Goal: Find specific page/section: Find specific page/section

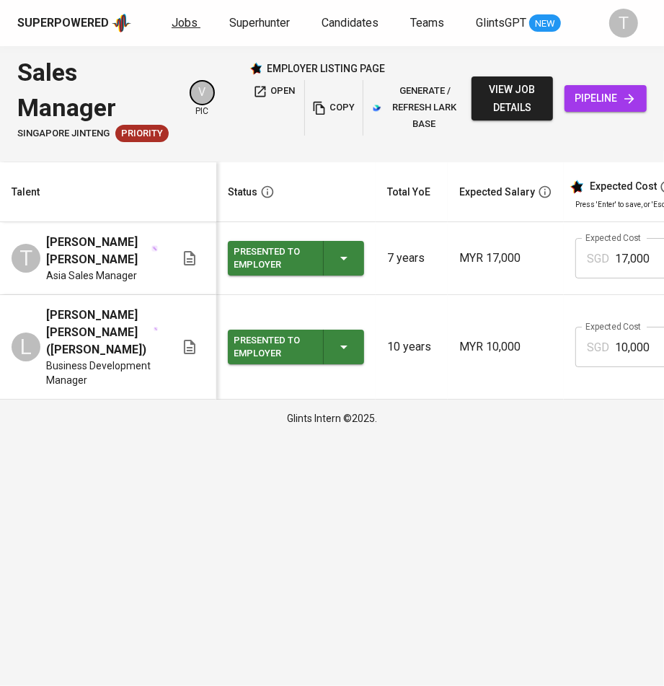
click at [191, 22] on span "Jobs" at bounding box center [185, 23] width 26 height 14
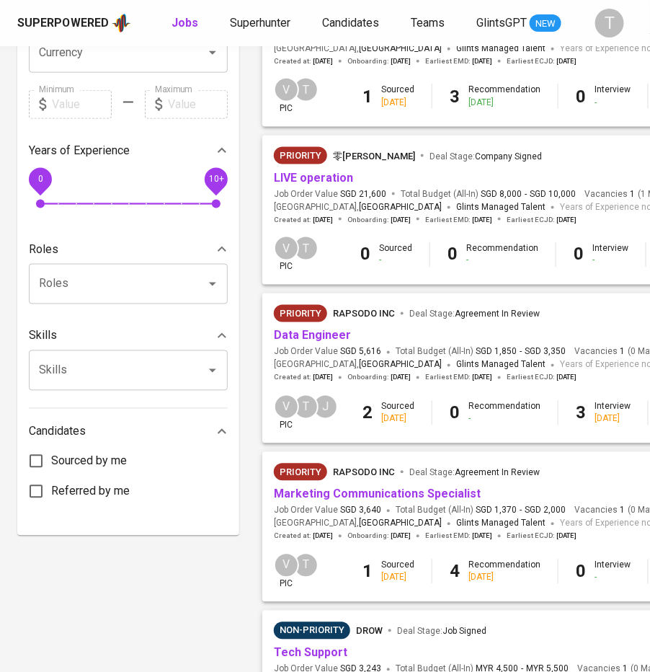
scroll to position [472, 0]
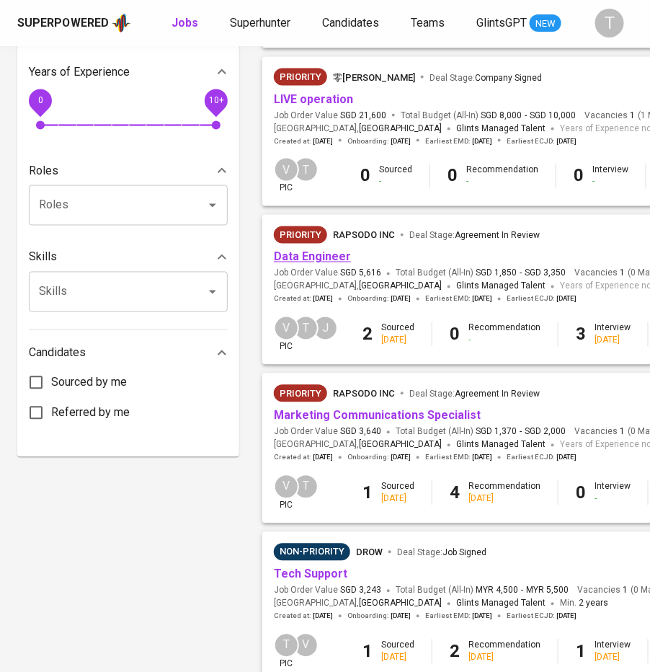
click at [332, 264] on link "Data Engineer" at bounding box center [312, 257] width 77 height 14
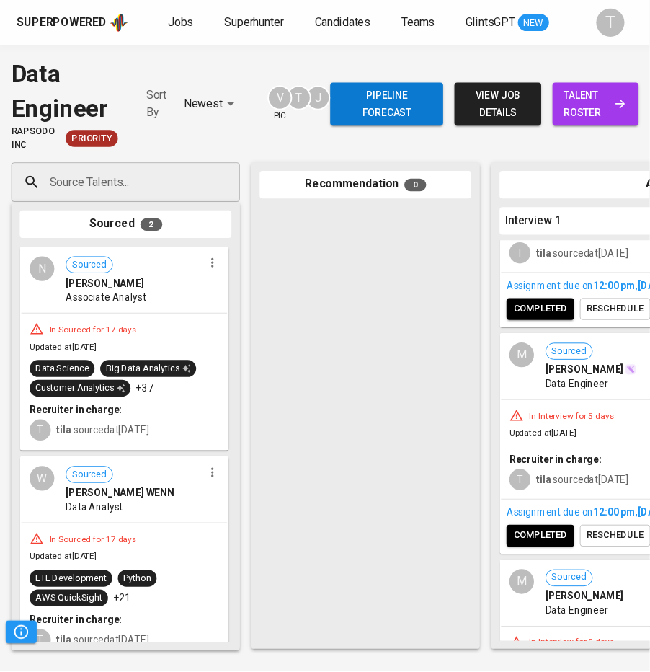
scroll to position [372, 0]
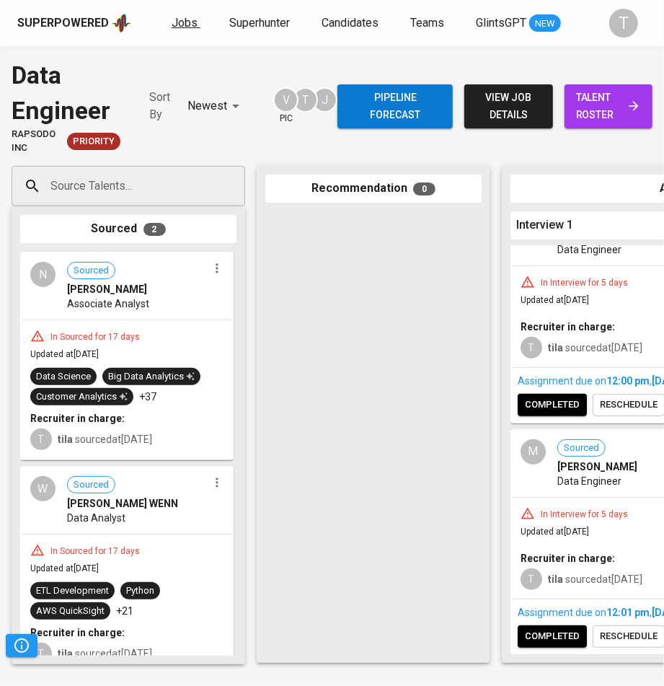
click at [177, 20] on span "Jobs" at bounding box center [185, 23] width 26 height 14
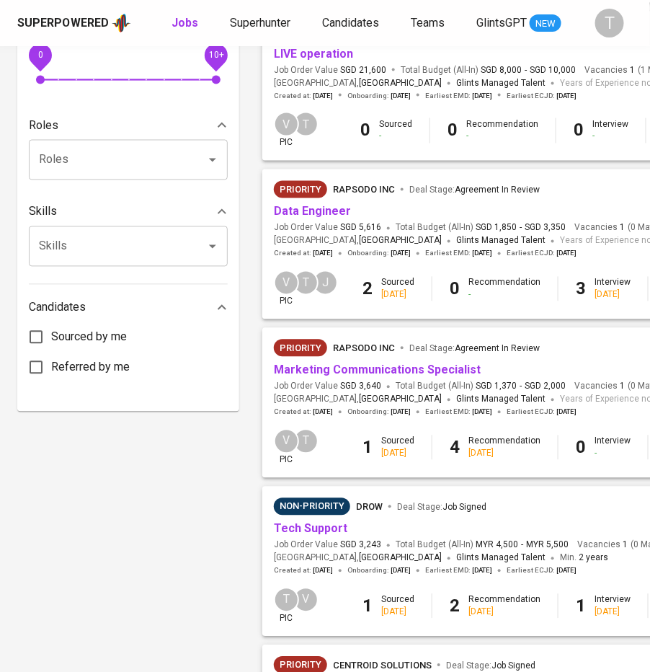
scroll to position [514, 0]
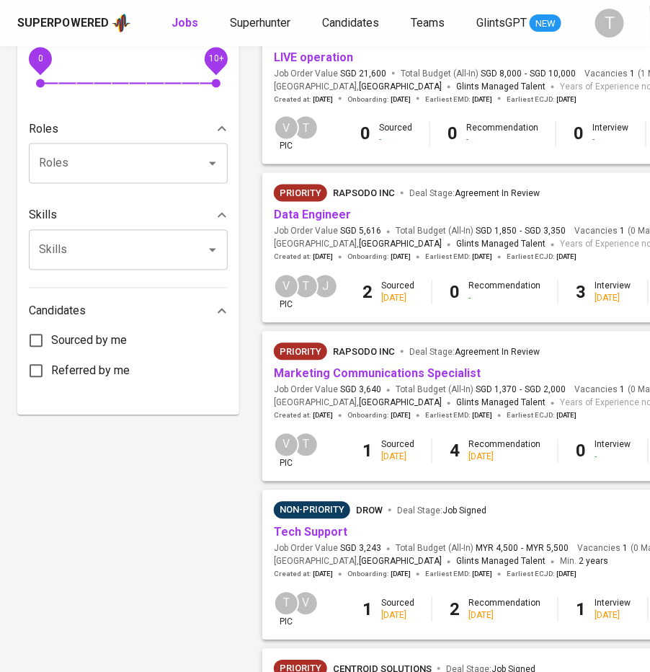
click at [324, 220] on span "Data Engineer" at bounding box center [312, 216] width 77 height 17
click at [324, 222] on link "Data Engineer" at bounding box center [312, 215] width 77 height 14
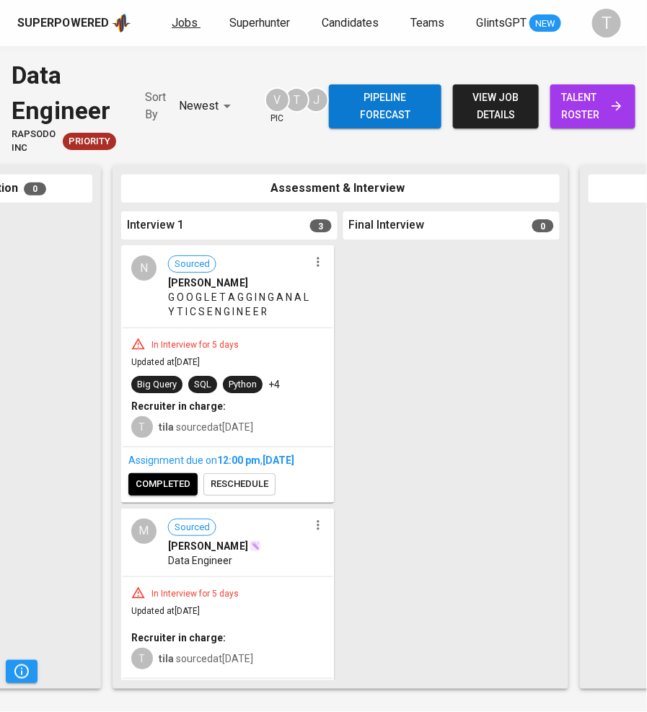
click at [174, 27] on span "Jobs" at bounding box center [185, 23] width 26 height 14
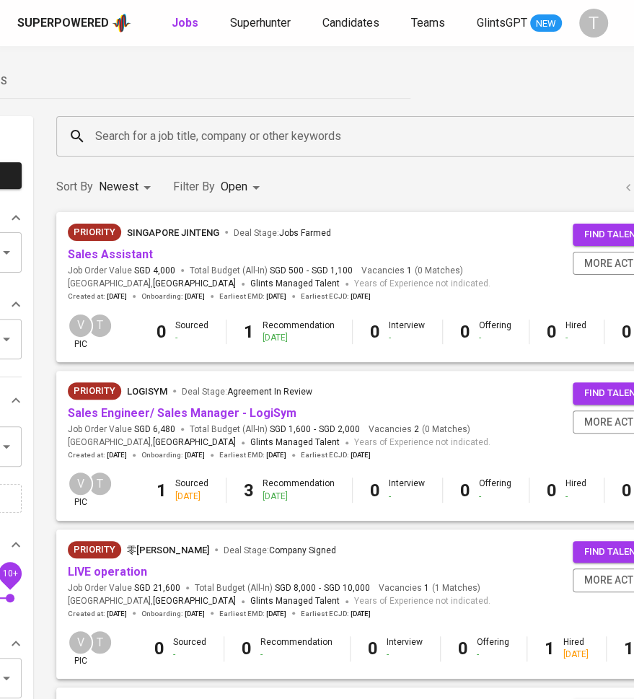
scroll to position [0, 255]
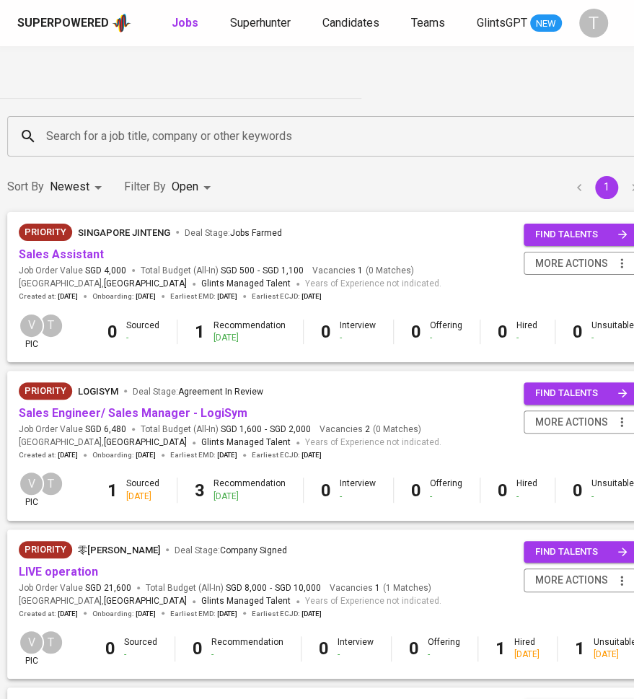
click at [198, 18] on div "Jobs Superhunter Candidates Teams GlintsGPT NEW" at bounding box center [367, 23] width 390 height 18
click at [184, 22] on b "Jobs" at bounding box center [185, 23] width 27 height 14
type input "OPEN"
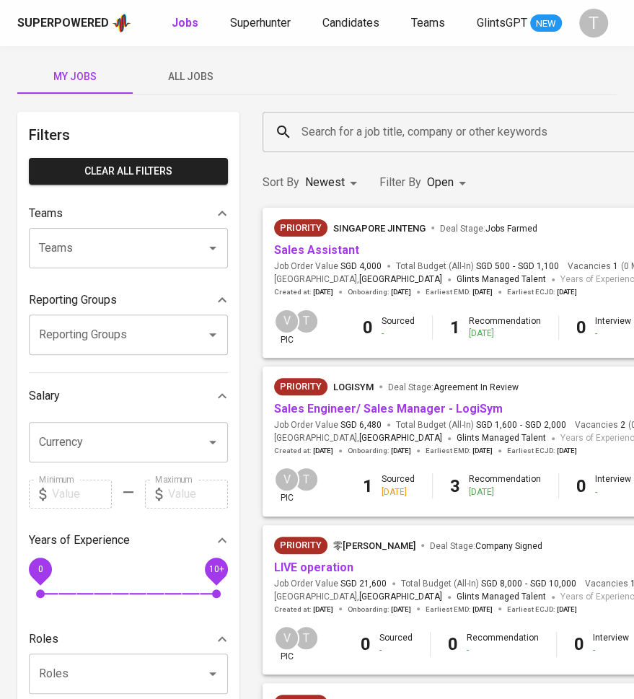
scroll to position [11, 0]
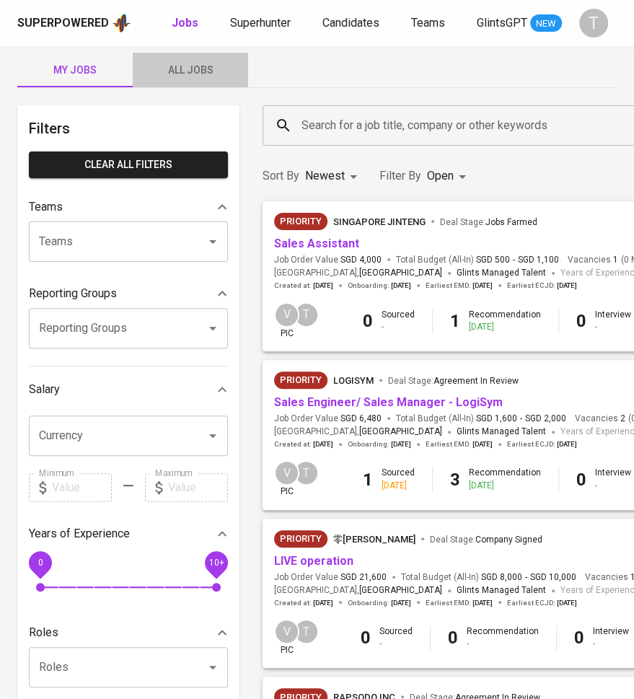
click at [202, 65] on span "All Jobs" at bounding box center [190, 70] width 98 height 18
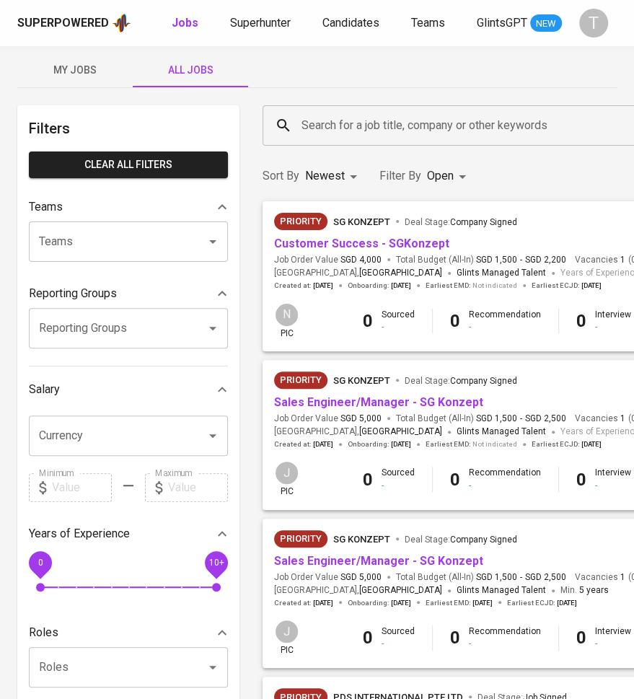
click at [208, 228] on div "Teams" at bounding box center [128, 241] width 199 height 40
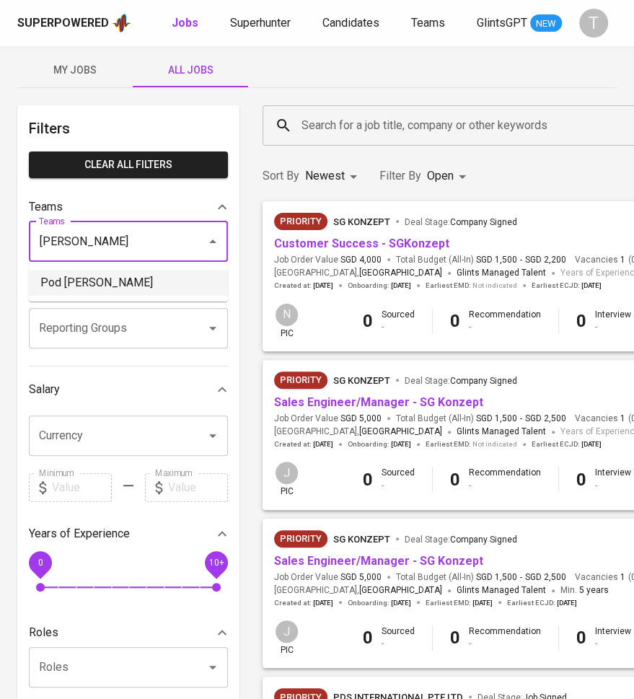
click at [123, 278] on li "Pod Vern" at bounding box center [128, 283] width 199 height 26
type input "vern"
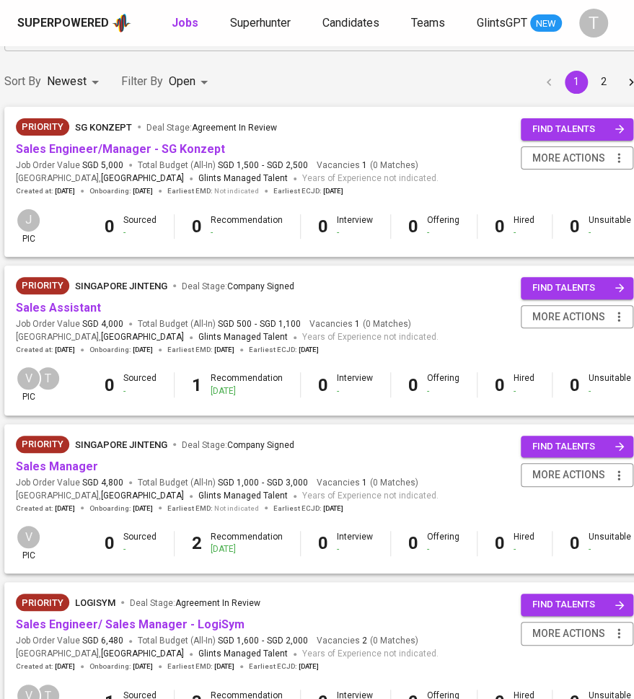
scroll to position [105, 258]
click at [316, 84] on div "Sort By Newest NEWEST Filter By Open OPEN 1 2" at bounding box center [325, 82] width 658 height 44
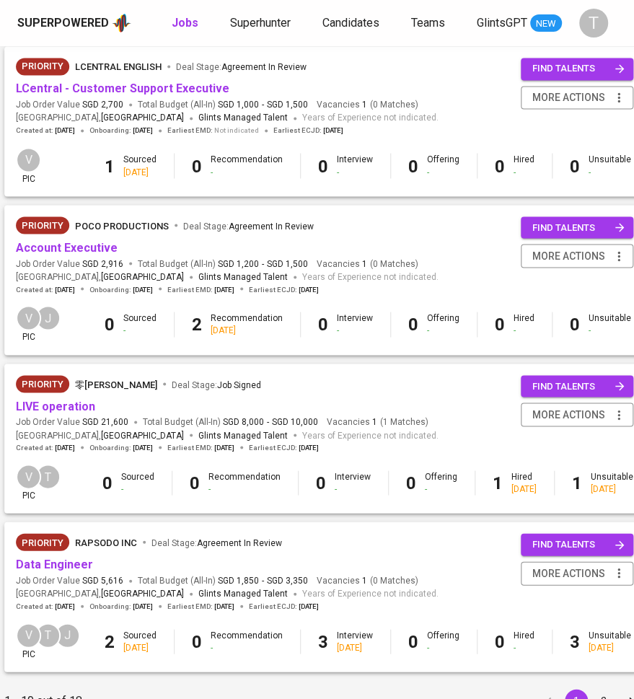
scroll to position [1203, 258]
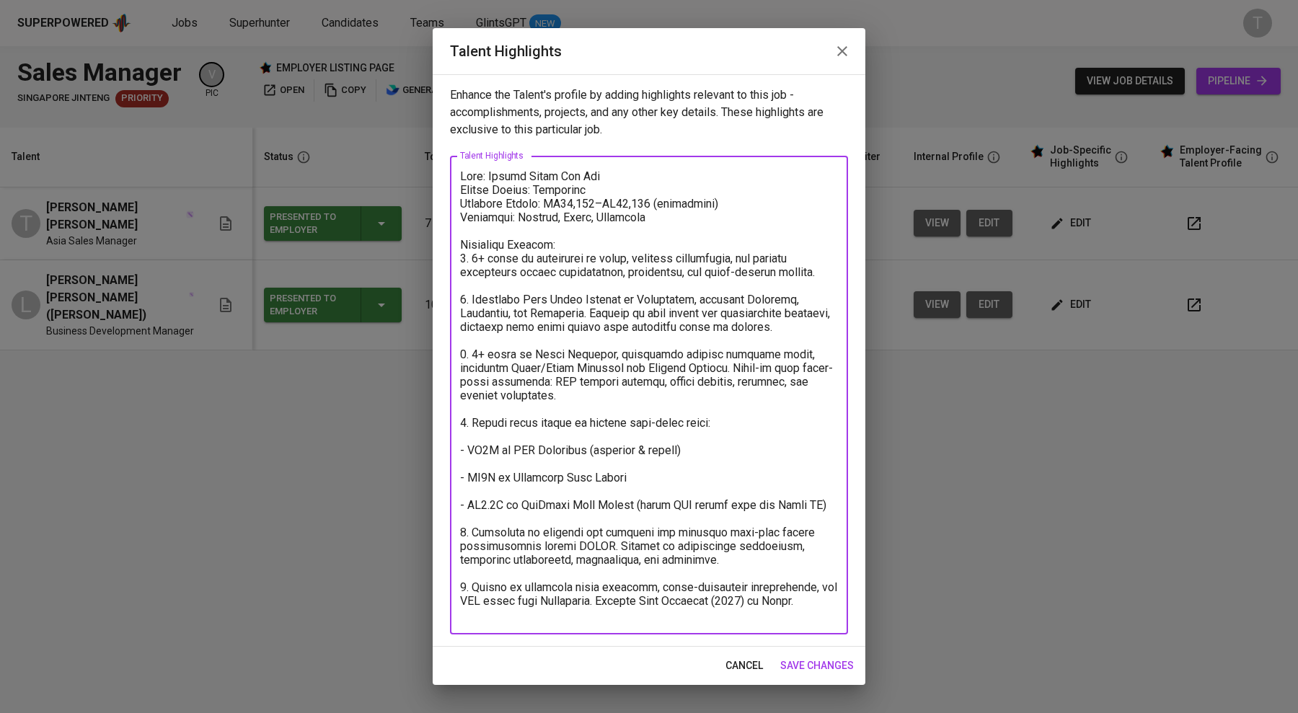
click at [832, 660] on span "save changes" at bounding box center [817, 666] width 74 height 18
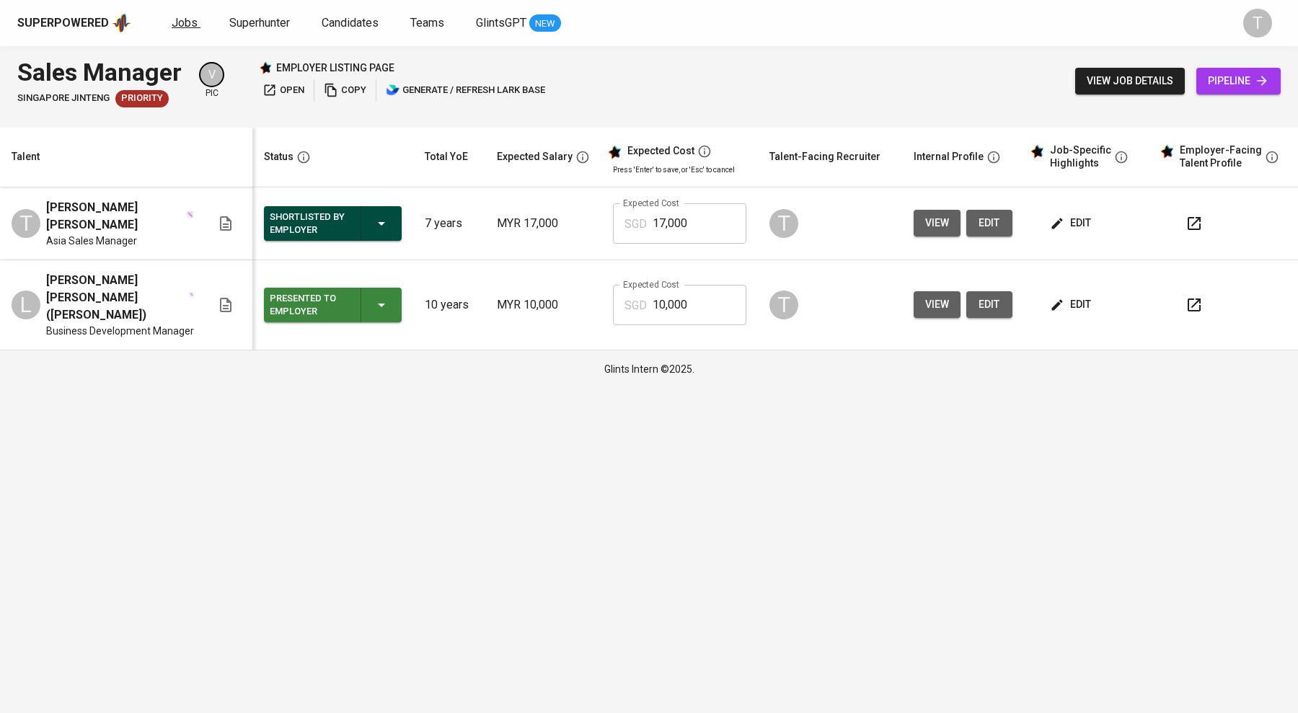
click at [175, 19] on span "Jobs" at bounding box center [185, 23] width 26 height 14
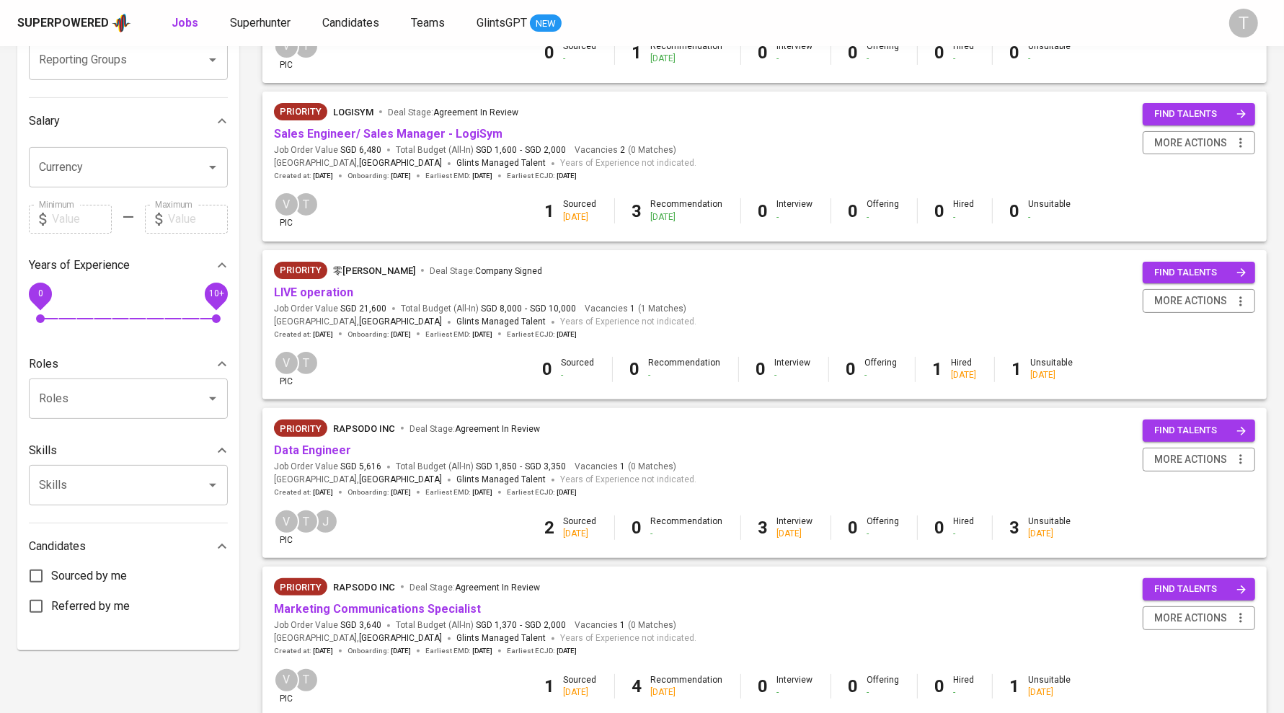
scroll to position [151, 0]
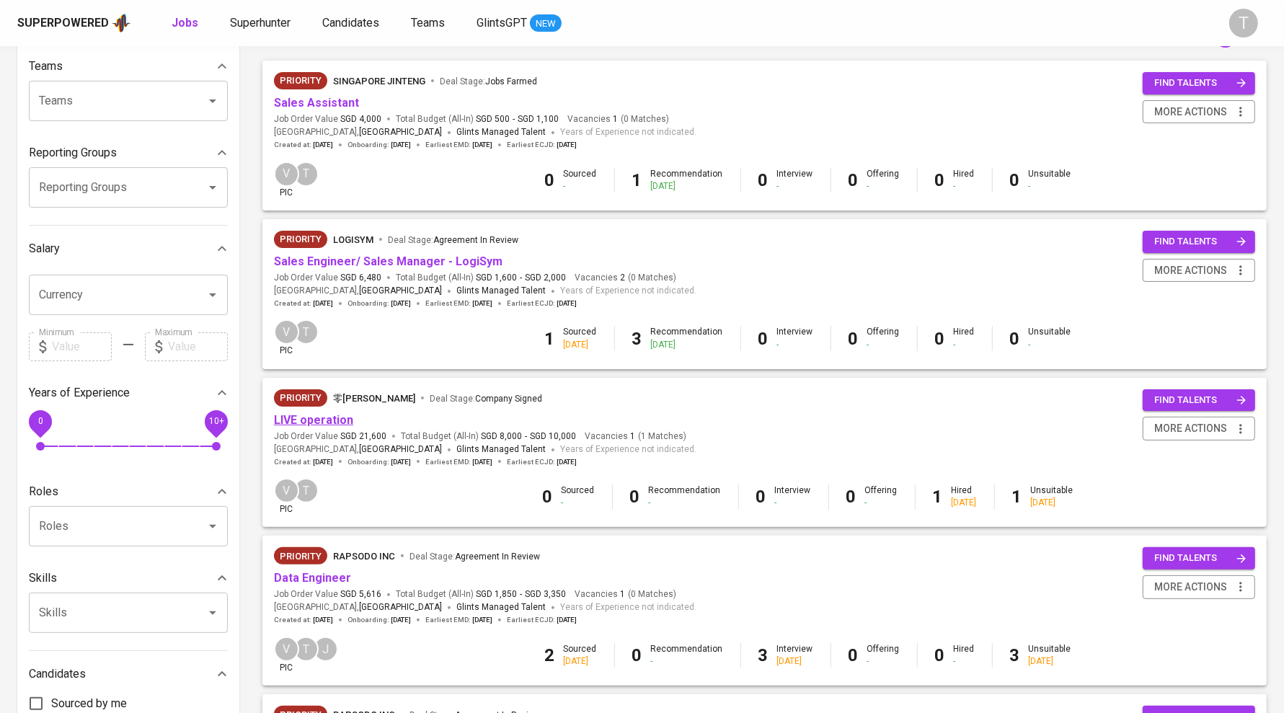
click at [304, 424] on link "LIVE operation" at bounding box center [313, 420] width 79 height 14
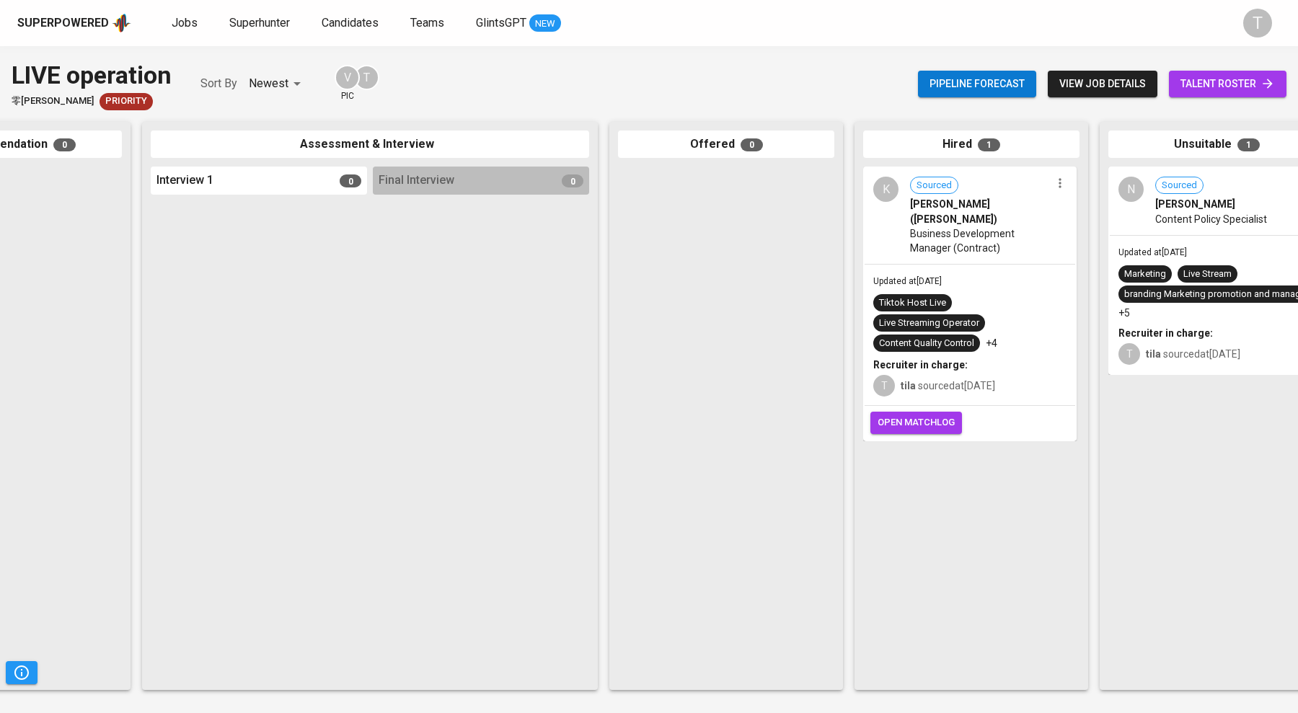
scroll to position [0, 418]
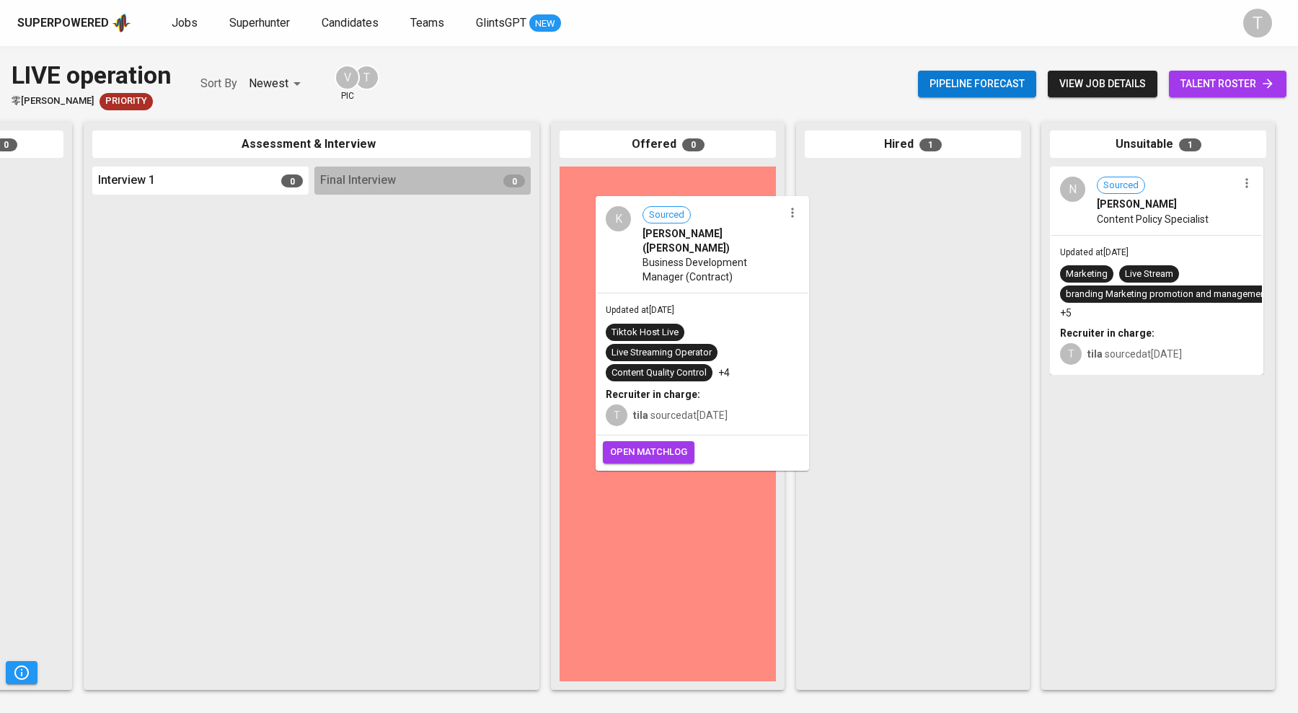
drag, startPoint x: 875, startPoint y: 209, endPoint x: 658, endPoint y: 245, distance: 220.0
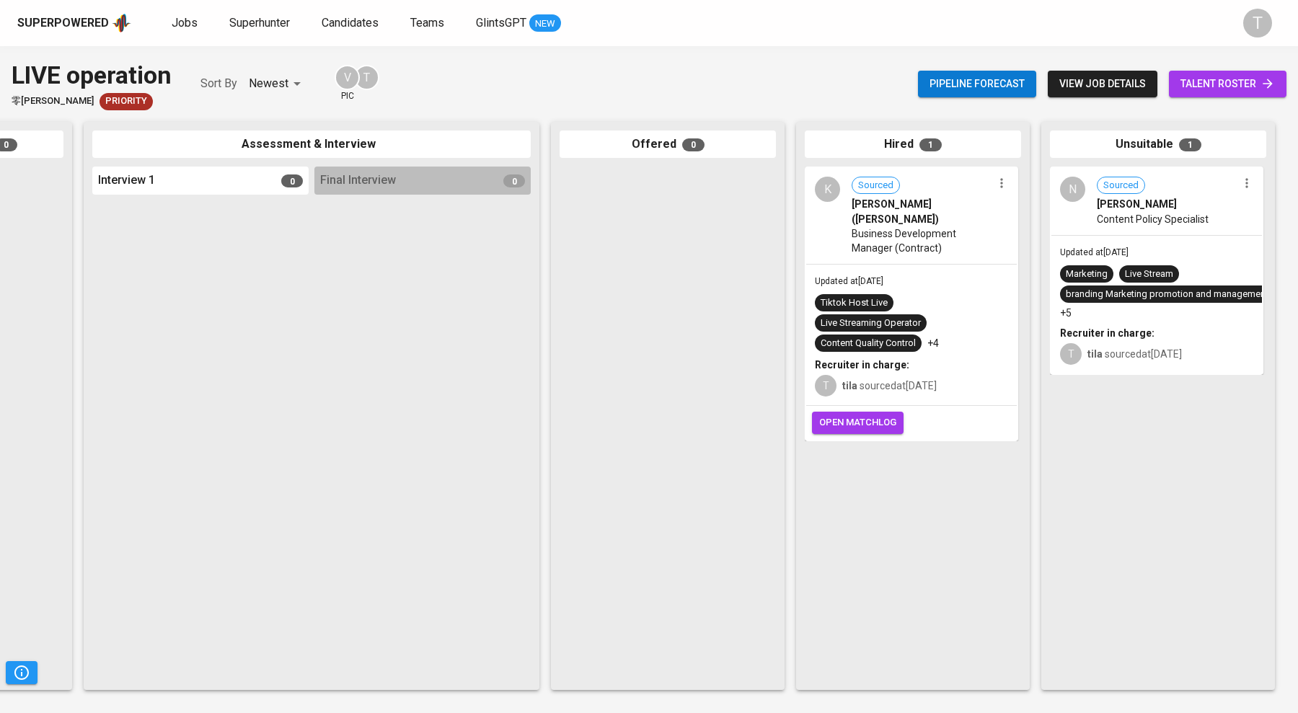
click at [866, 415] on span "open matchlog" at bounding box center [857, 423] width 77 height 17
